Goal: Task Accomplishment & Management: Use online tool/utility

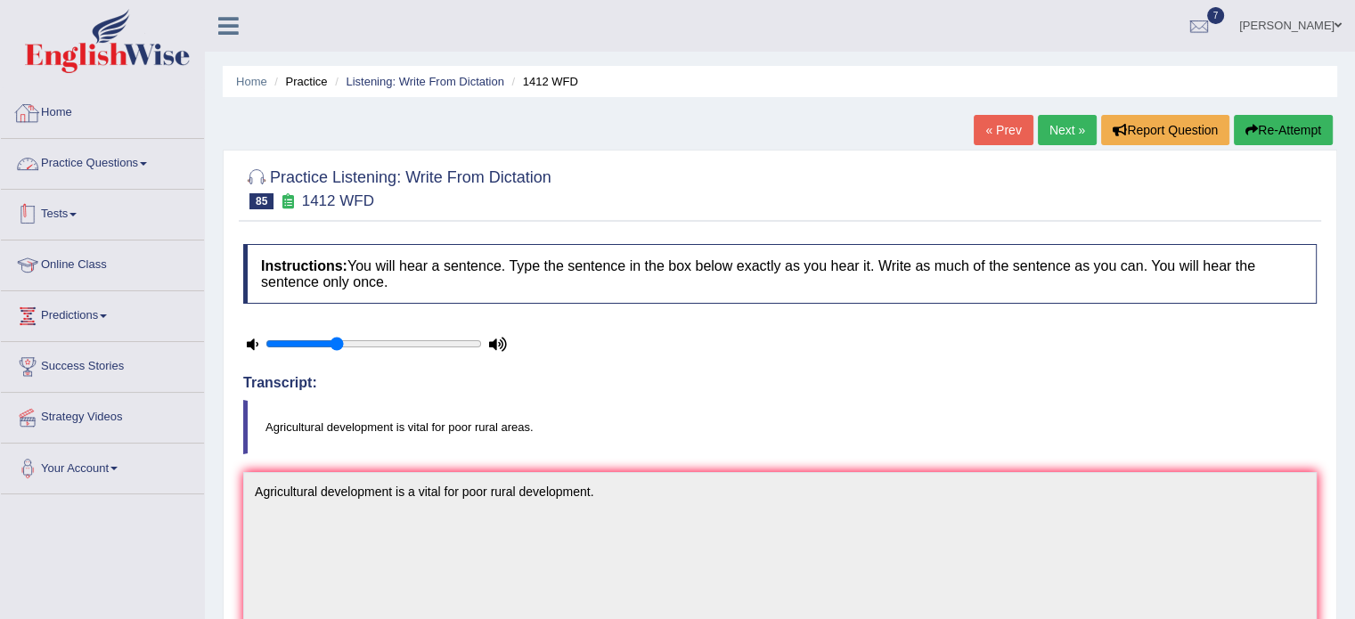
click at [58, 160] on link "Practice Questions" at bounding box center [102, 161] width 203 height 45
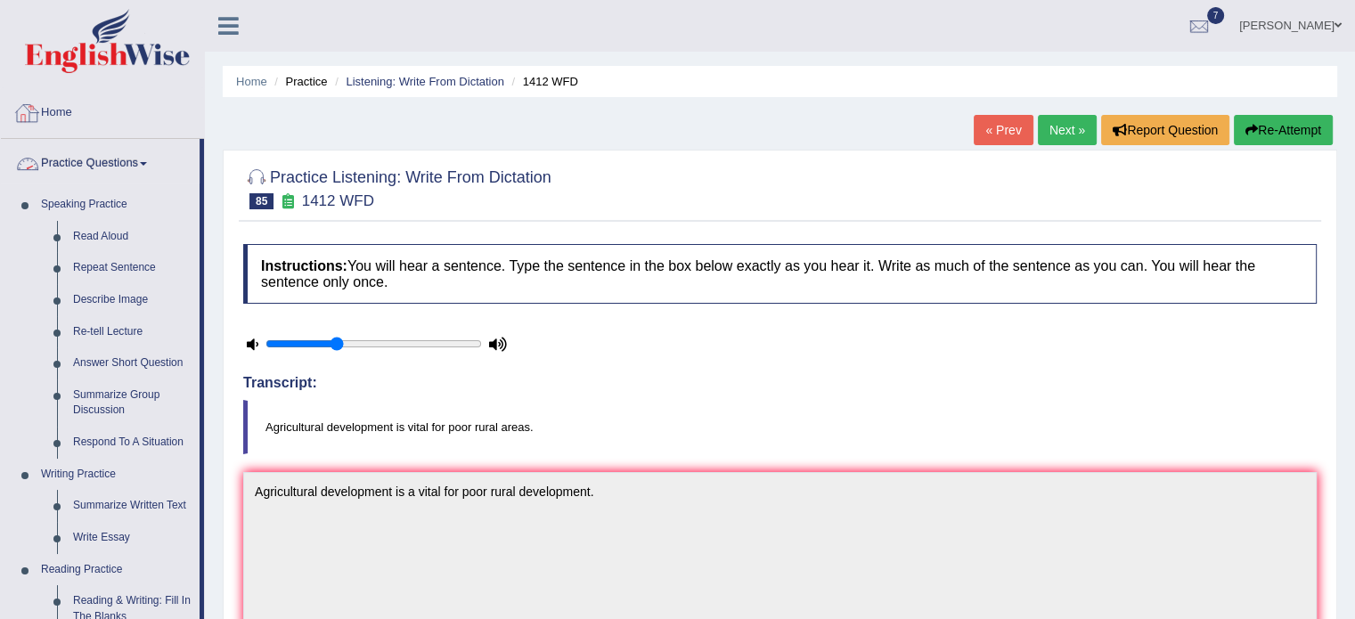
click at [106, 173] on link "Practice Questions" at bounding box center [100, 161] width 199 height 45
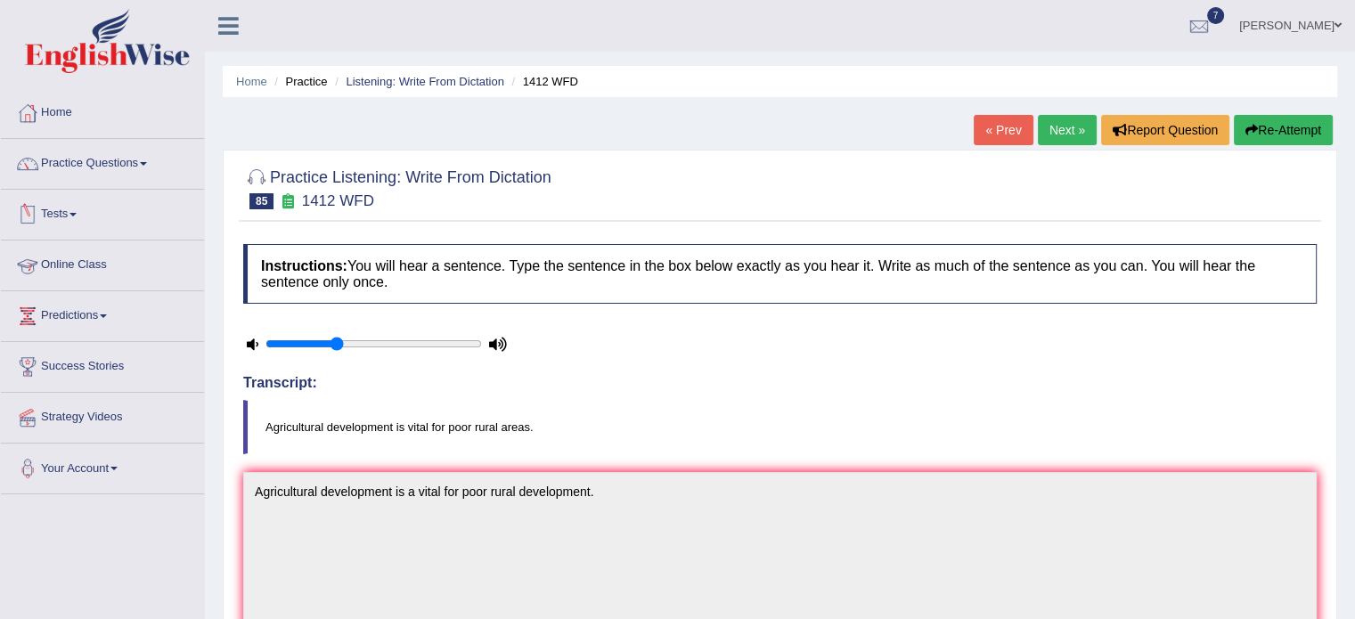
click at [69, 218] on link "Tests" at bounding box center [102, 212] width 203 height 45
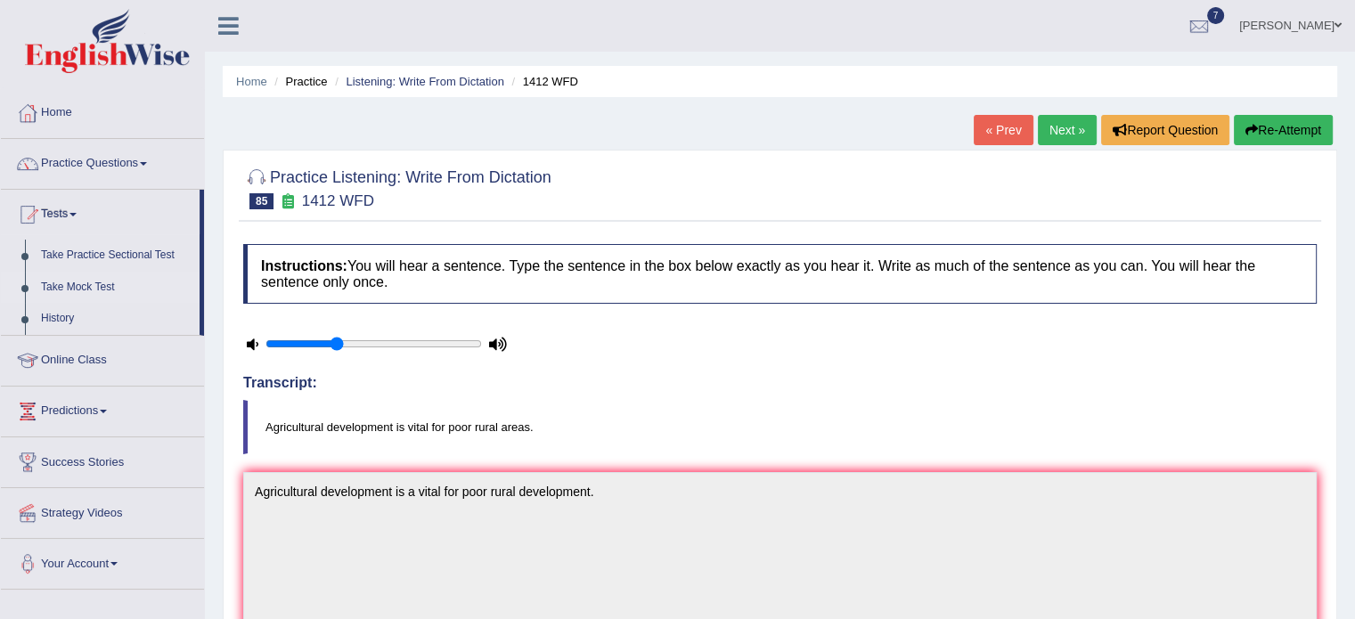
click at [78, 289] on link "Take Mock Test" at bounding box center [116, 288] width 167 height 32
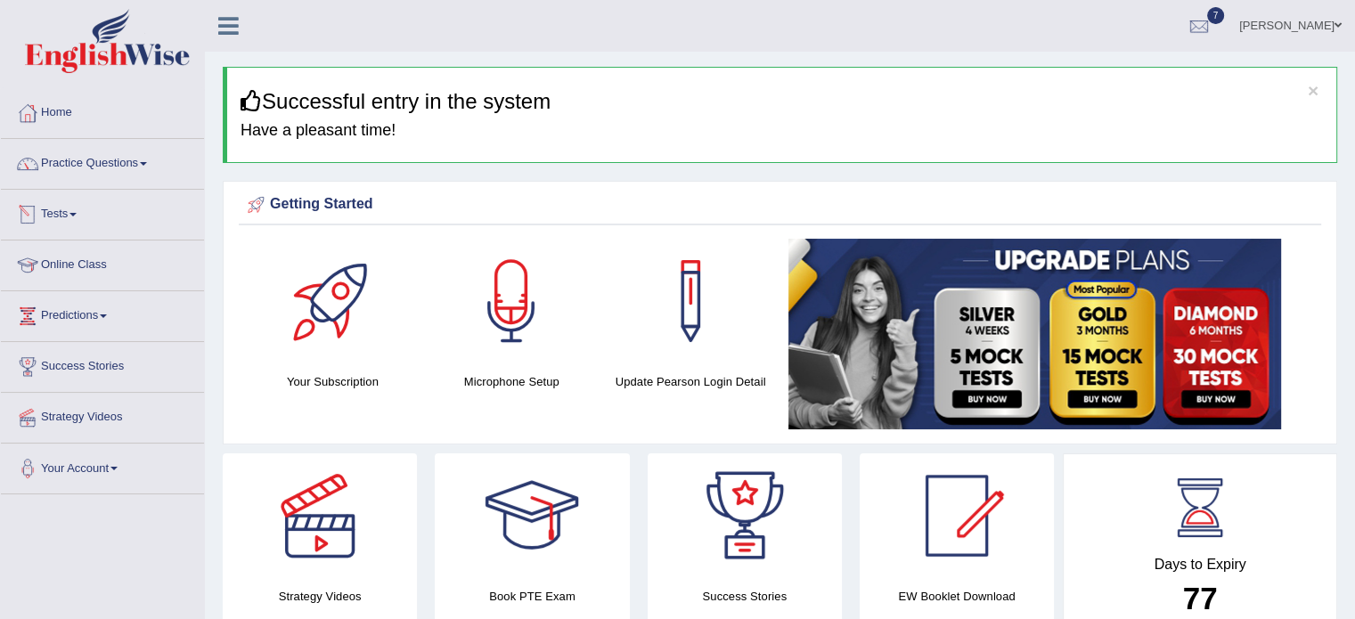
click at [75, 216] on link "Tests" at bounding box center [102, 212] width 203 height 45
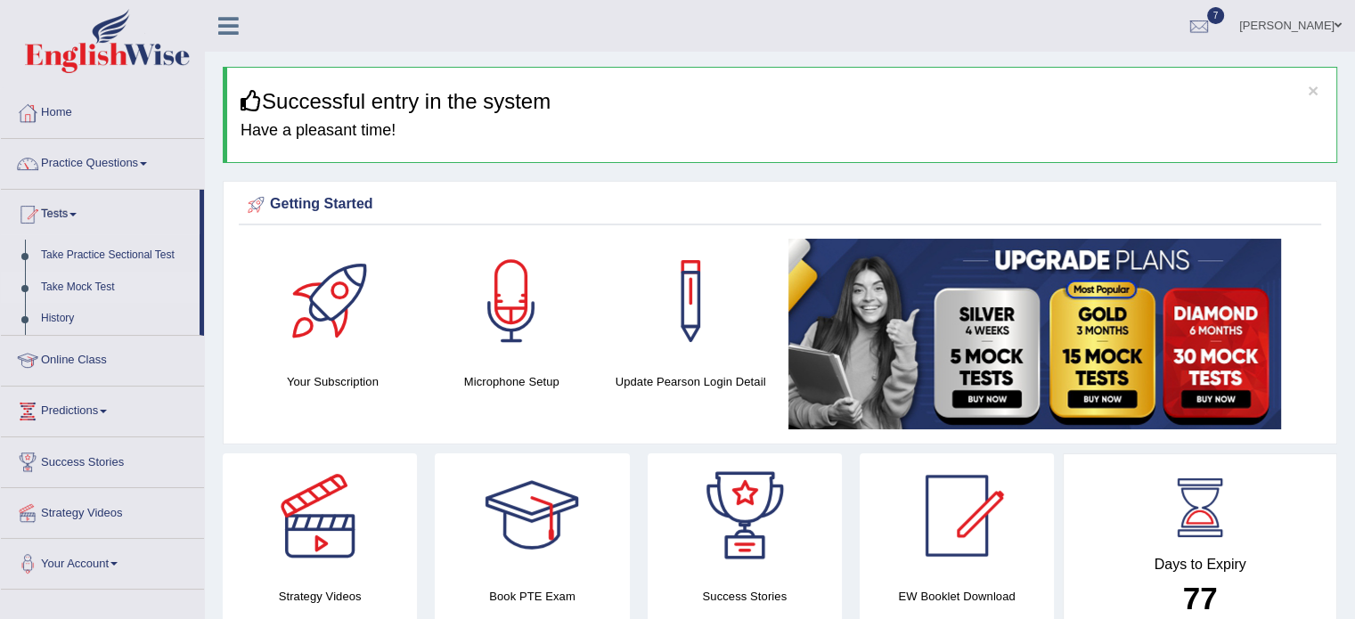
click at [77, 286] on link "Take Mock Test" at bounding box center [116, 288] width 167 height 32
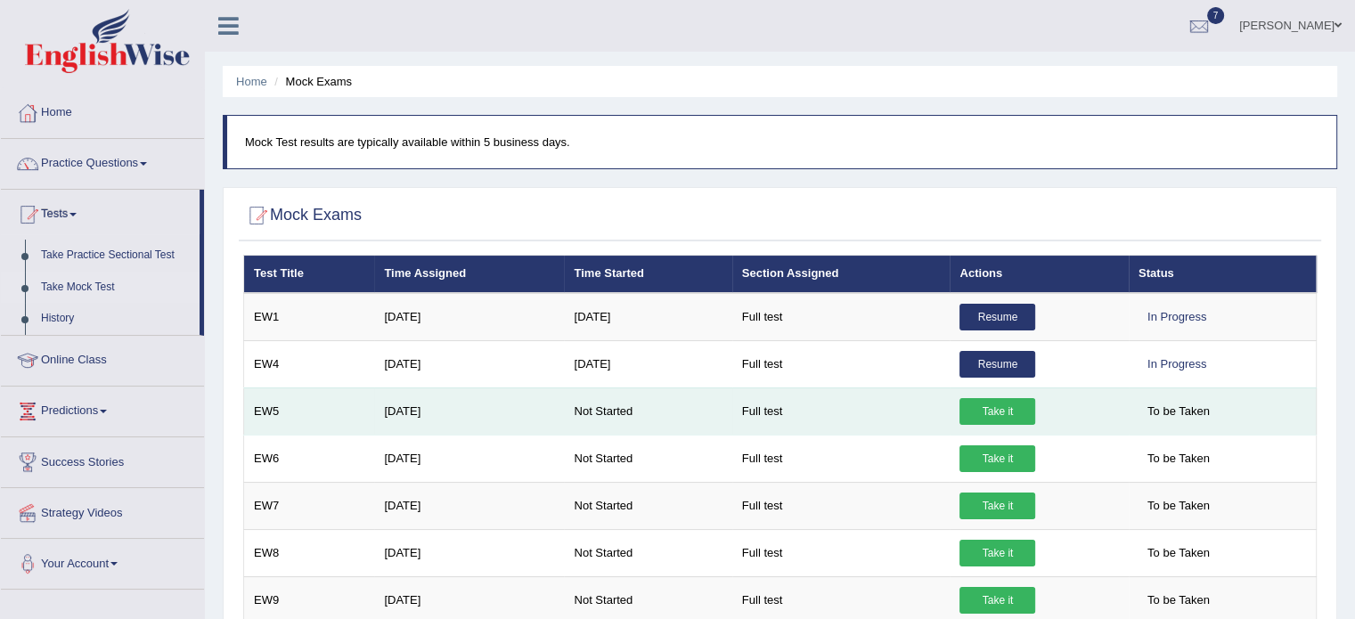
click at [973, 419] on link "Take it" at bounding box center [997, 411] width 76 height 27
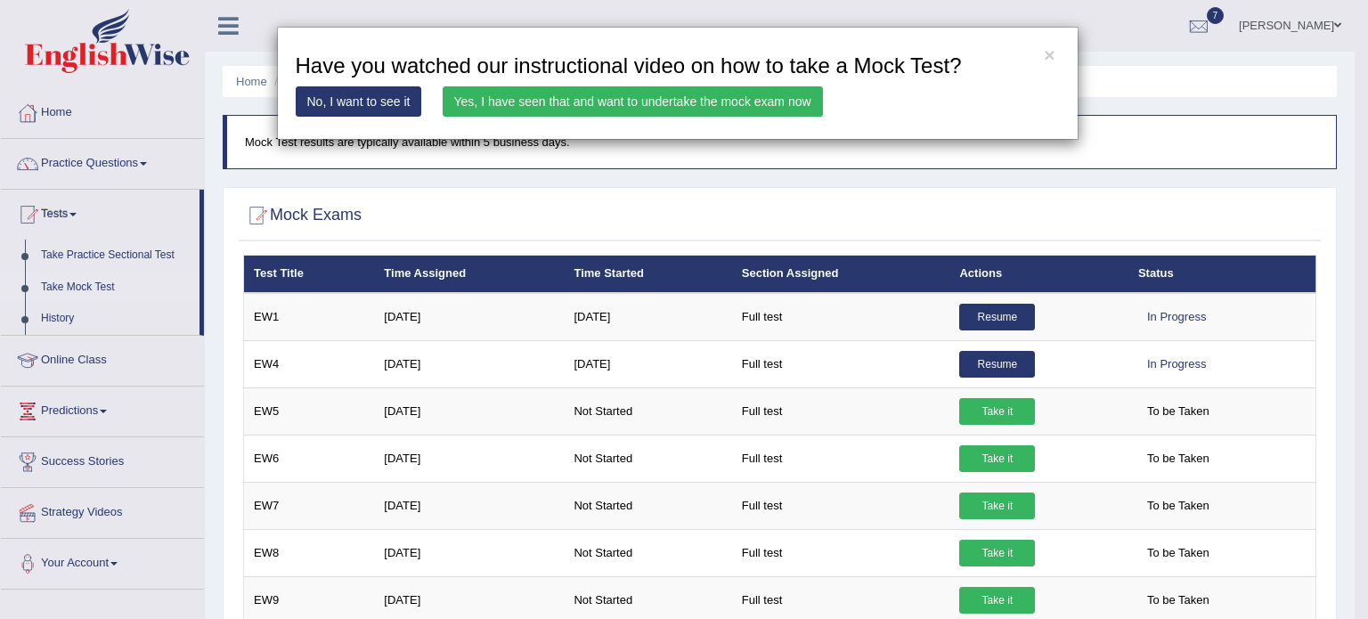
click at [680, 100] on link "Yes, I have seen that and want to undertake the mock exam now" at bounding box center [633, 101] width 380 height 30
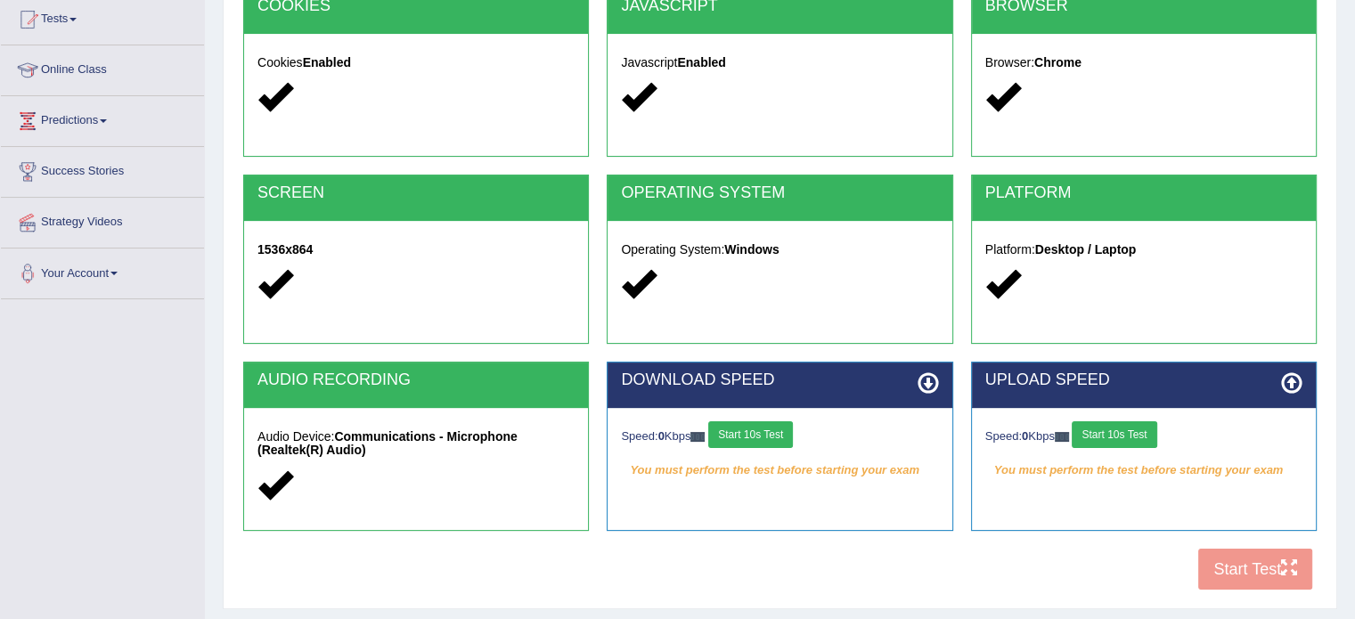
scroll to position [224, 0]
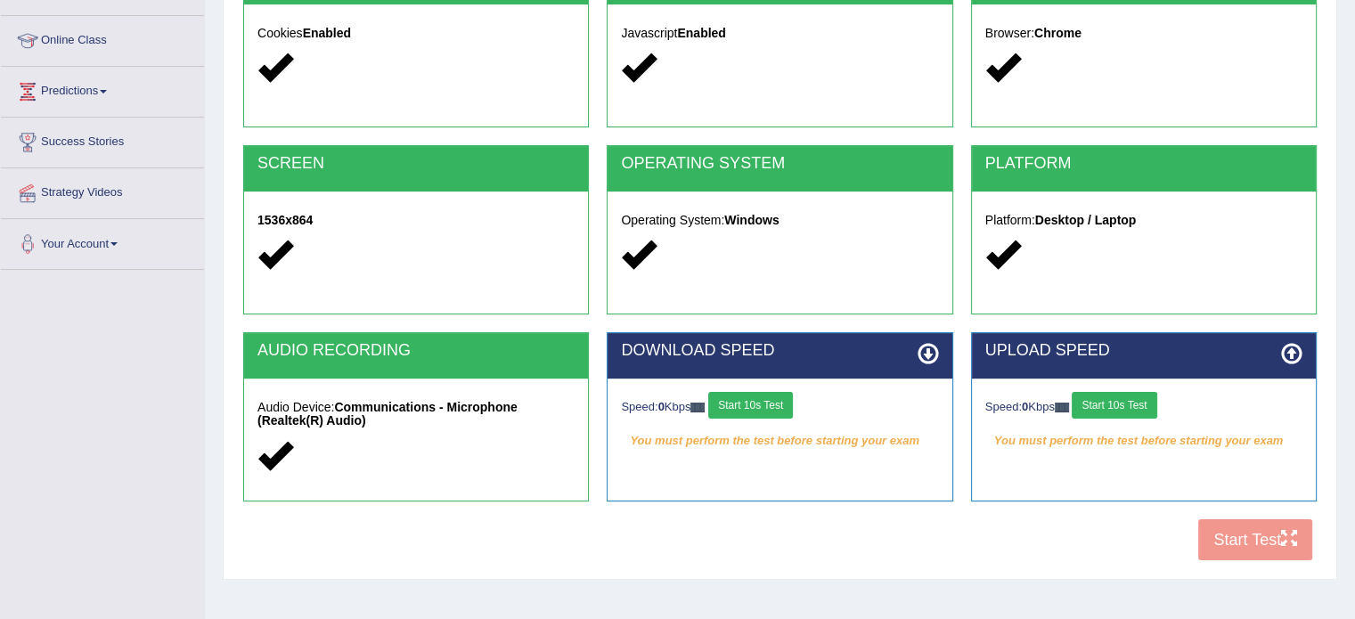
click at [774, 398] on button "Start 10s Test" at bounding box center [750, 405] width 85 height 27
click at [1127, 412] on button "Start 10s Test" at bounding box center [1113, 405] width 85 height 27
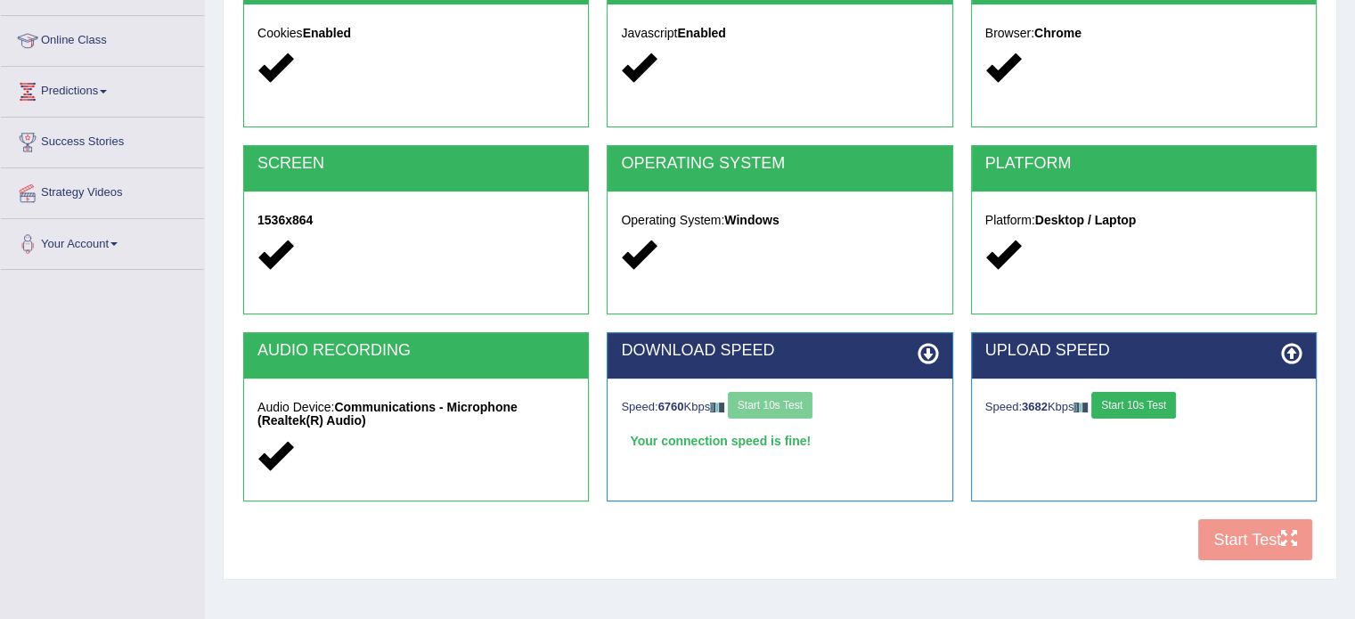
click at [1144, 404] on button "Start 10s Test" at bounding box center [1133, 405] width 85 height 27
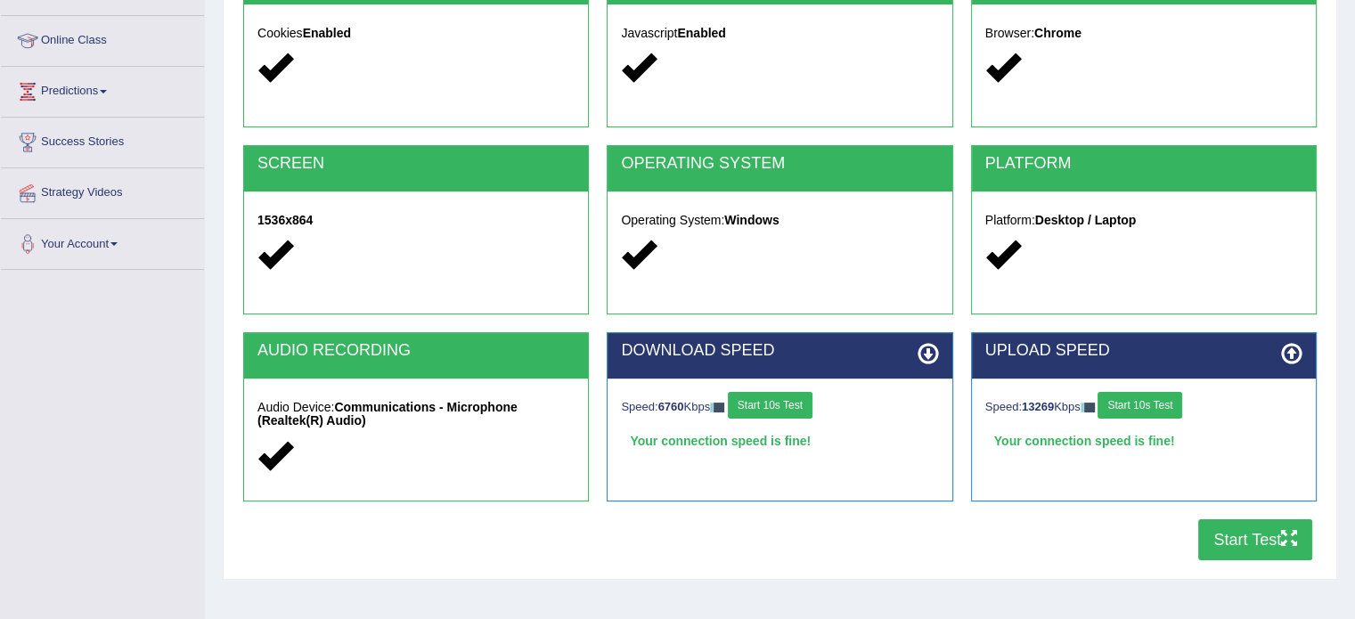
click at [1235, 540] on button "Start Test" at bounding box center [1255, 539] width 114 height 41
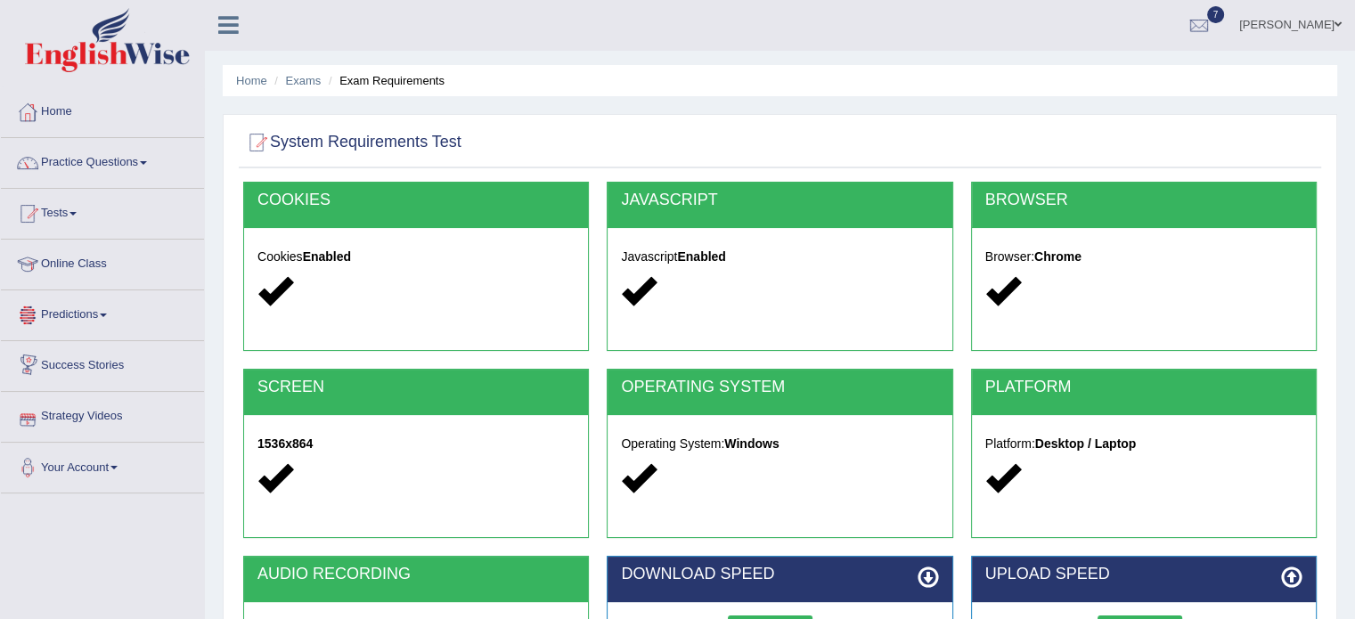
scroll to position [0, 0]
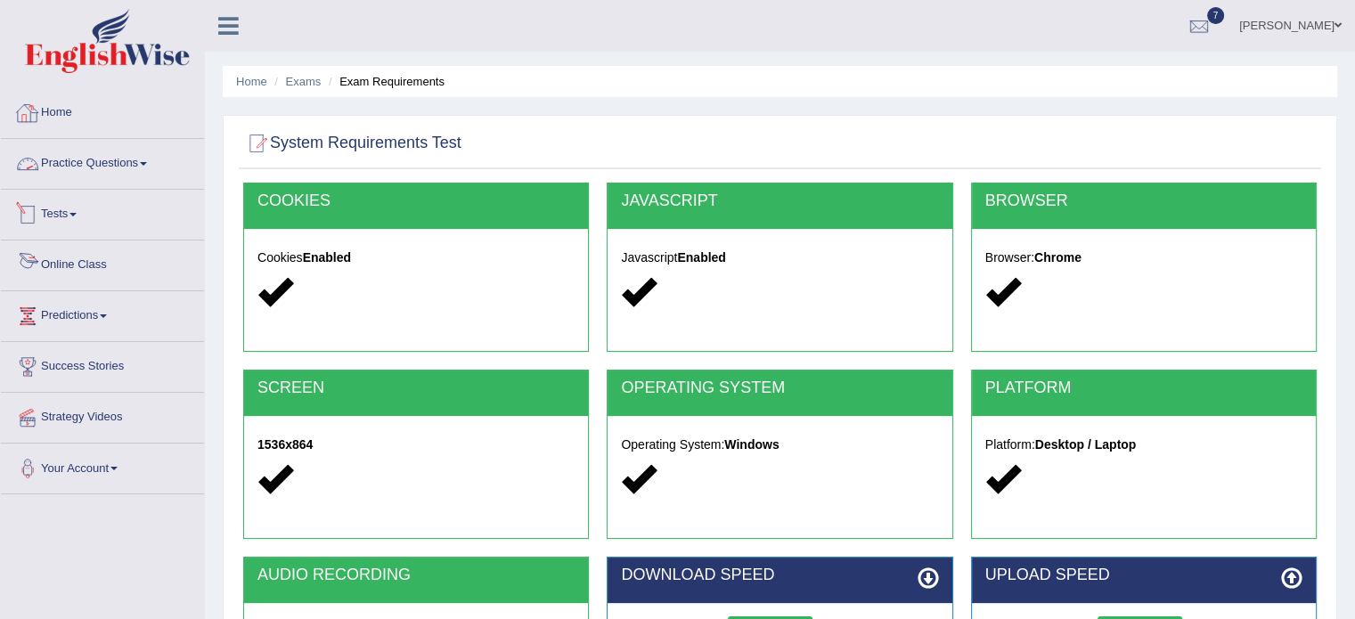
click at [64, 124] on link "Home" at bounding box center [102, 110] width 203 height 45
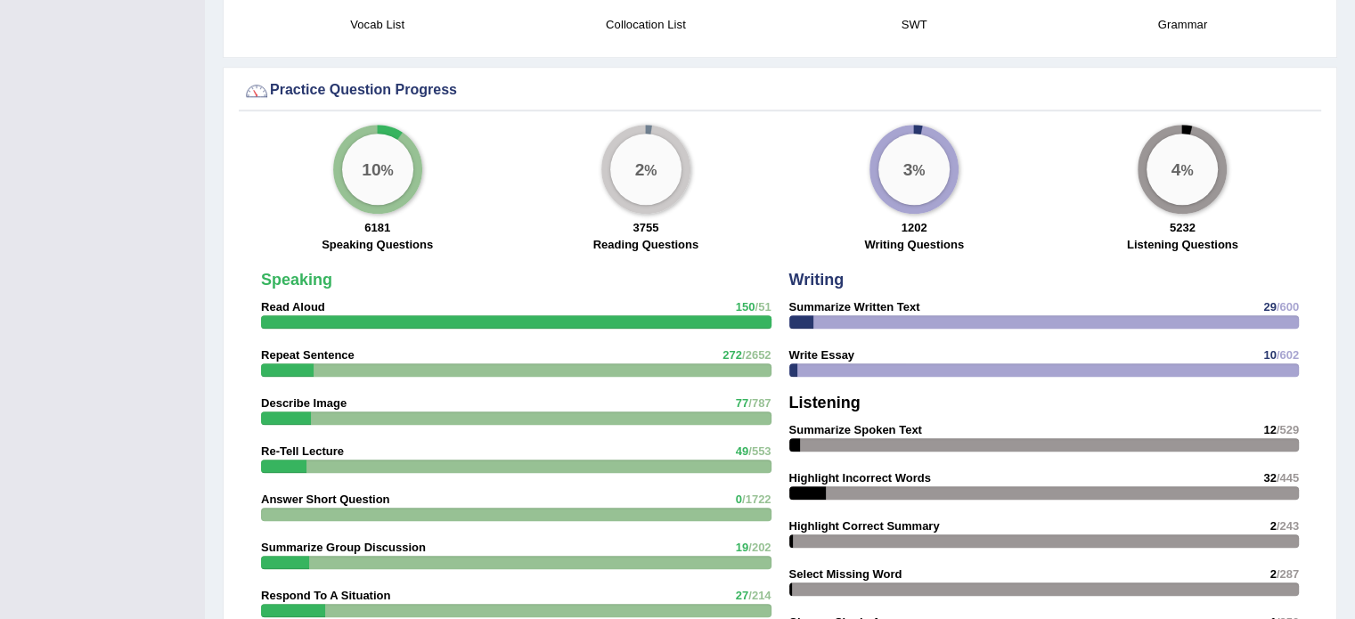
scroll to position [838, 0]
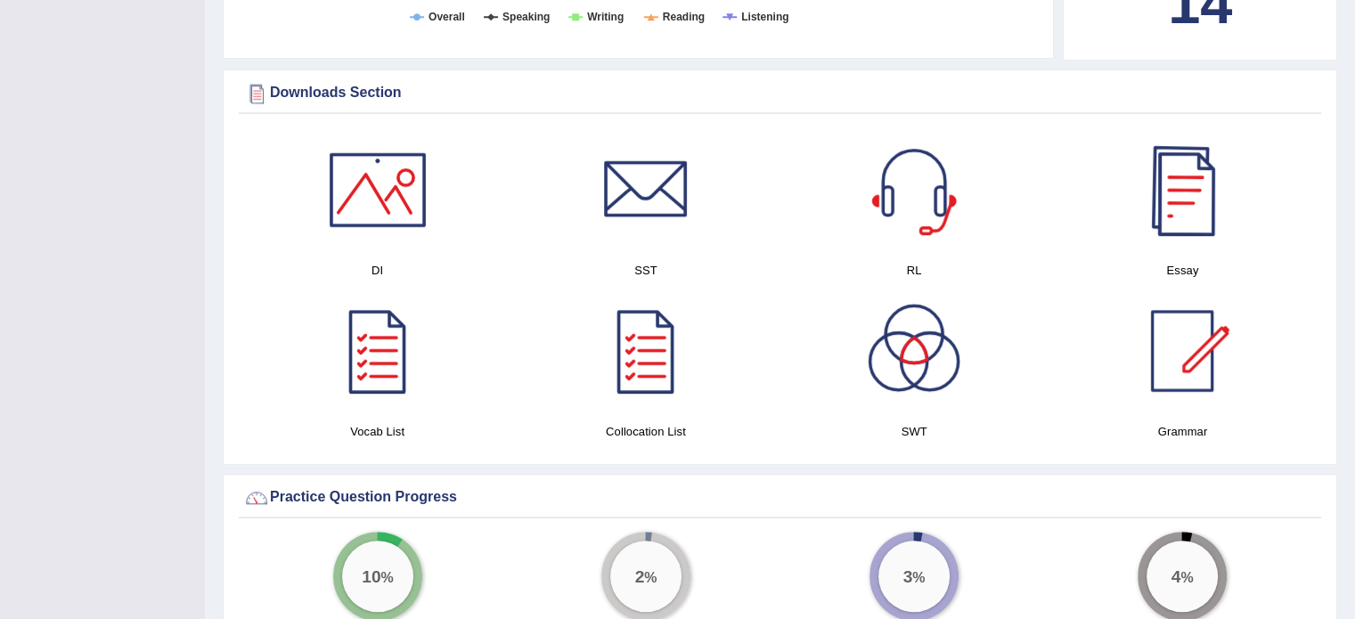
click at [1193, 201] on div at bounding box center [1182, 189] width 125 height 125
